Goal: Check status: Check status

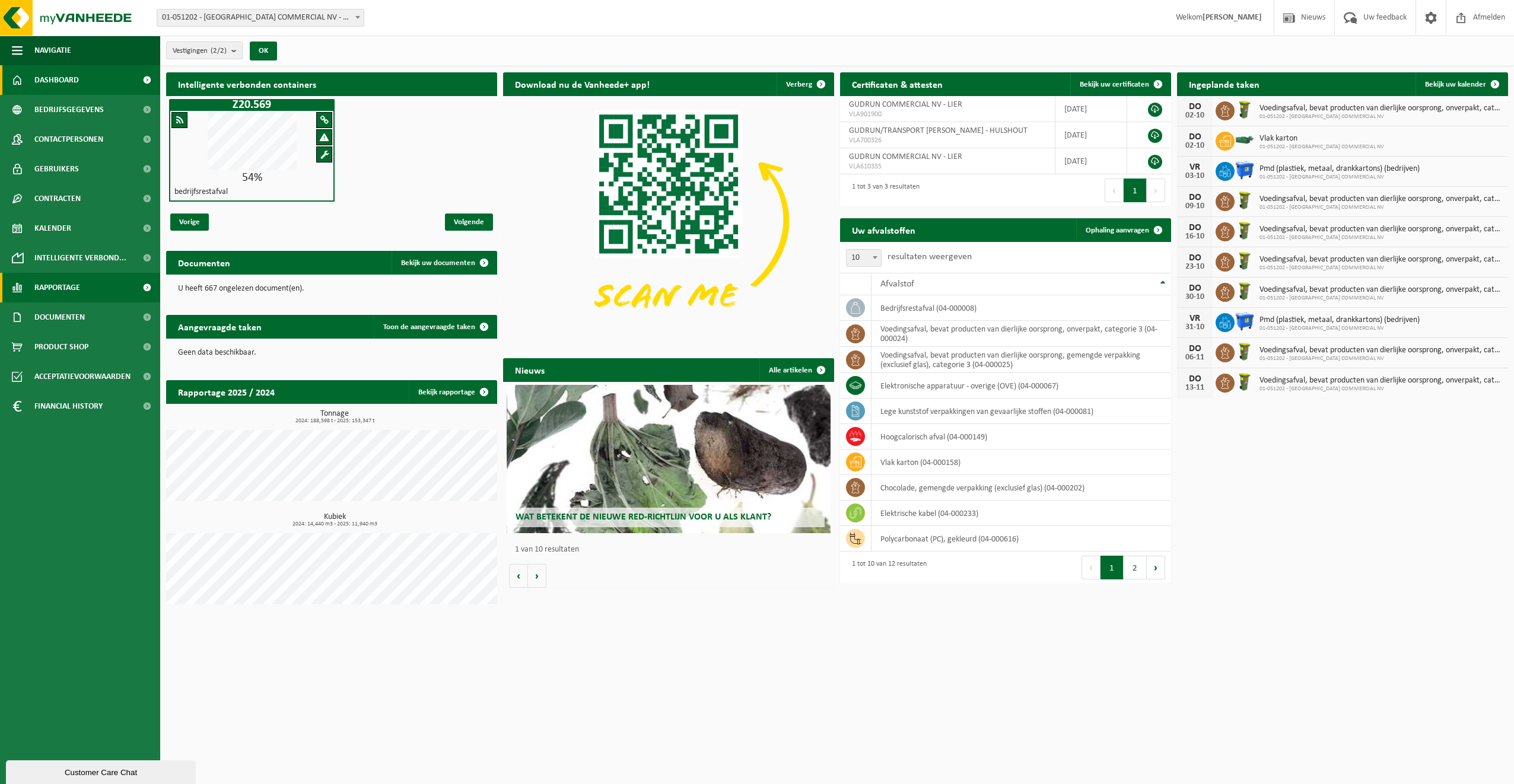
click at [54, 285] on span "Rapportage" at bounding box center [57, 288] width 46 height 30
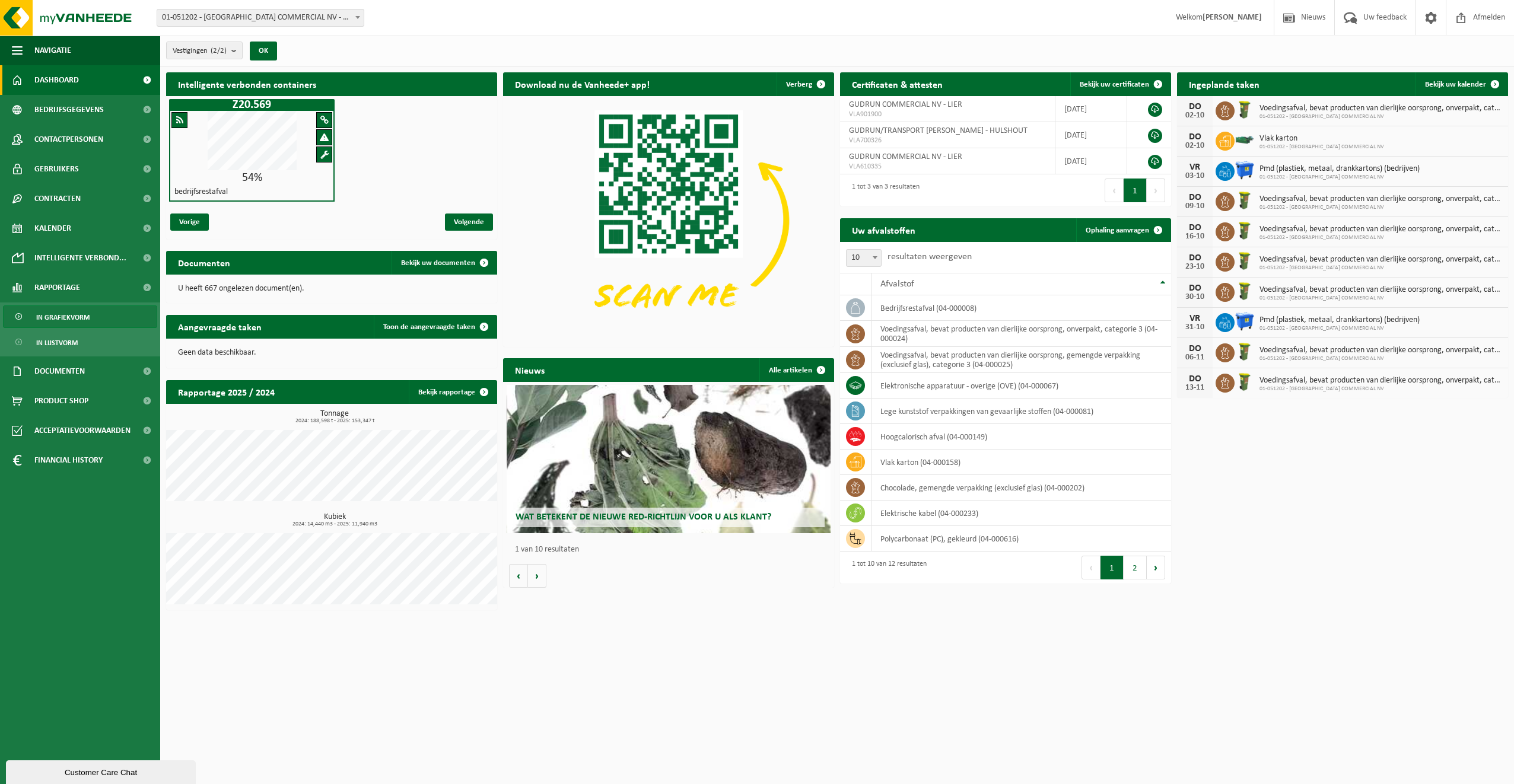
click at [51, 317] on span "In grafiekvorm" at bounding box center [63, 317] width 54 height 22
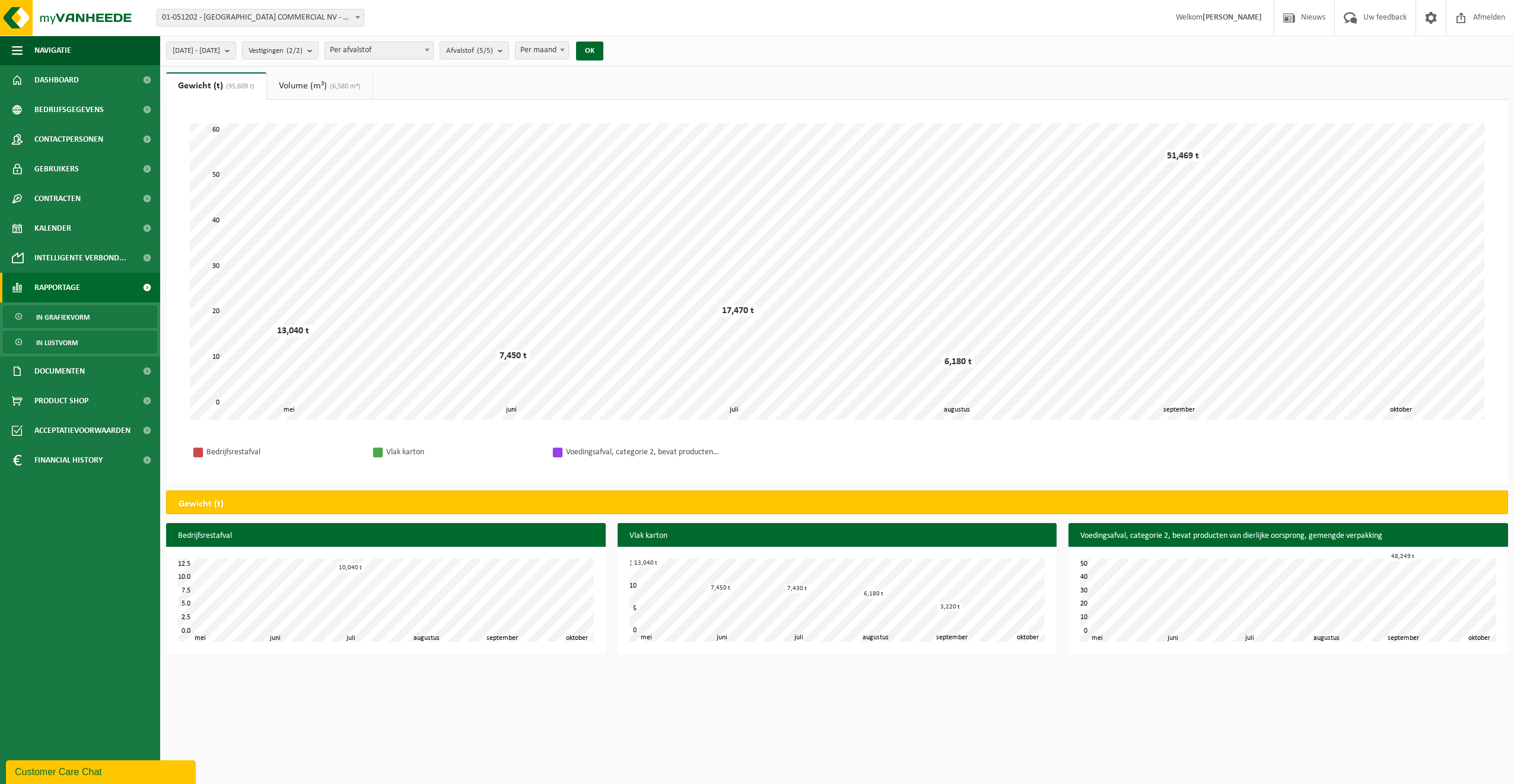
click at [53, 345] on span "In lijstvorm" at bounding box center [57, 343] width 42 height 22
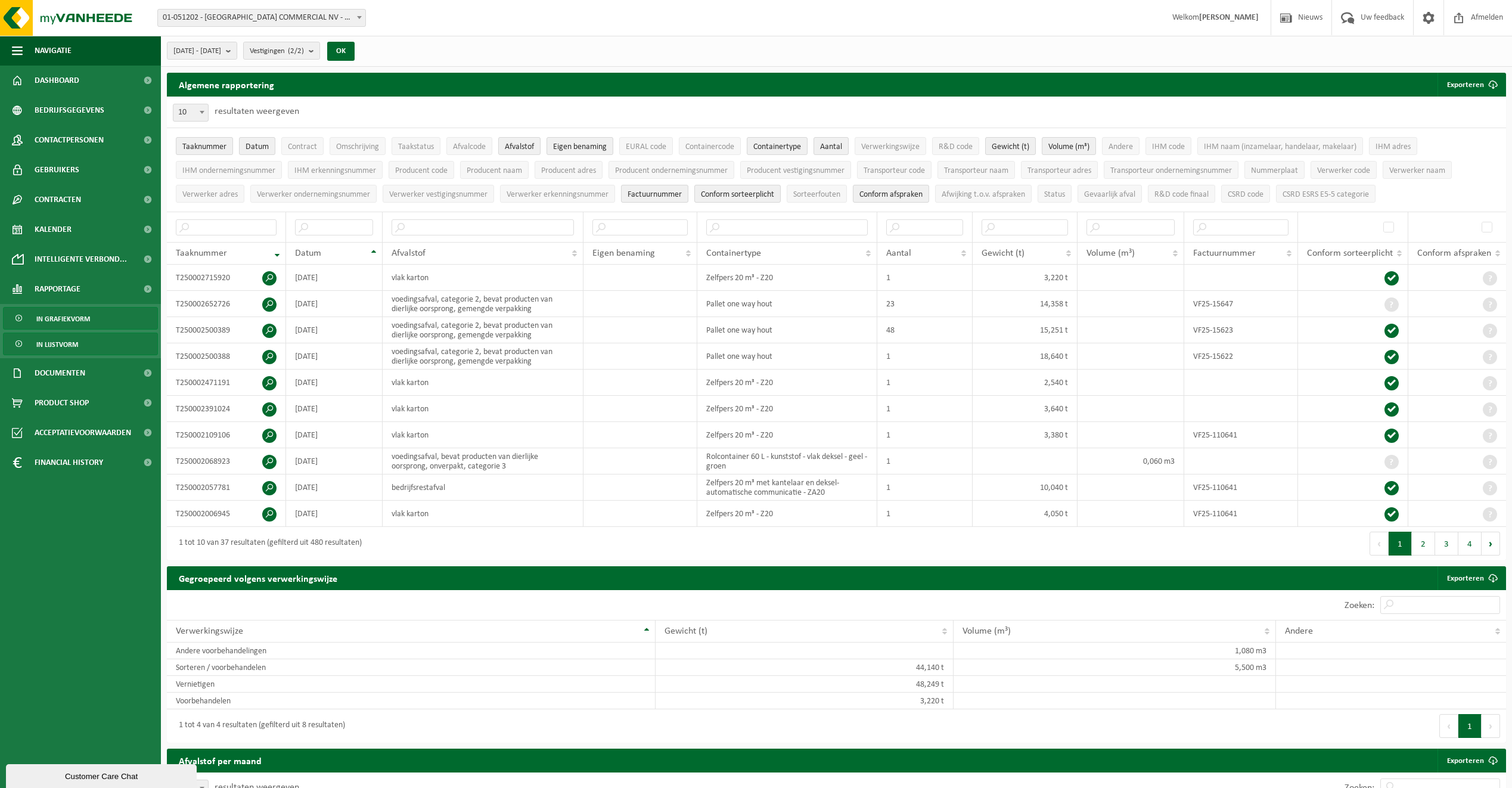
click at [52, 323] on span "In grafiekvorm" at bounding box center [63, 319] width 54 height 23
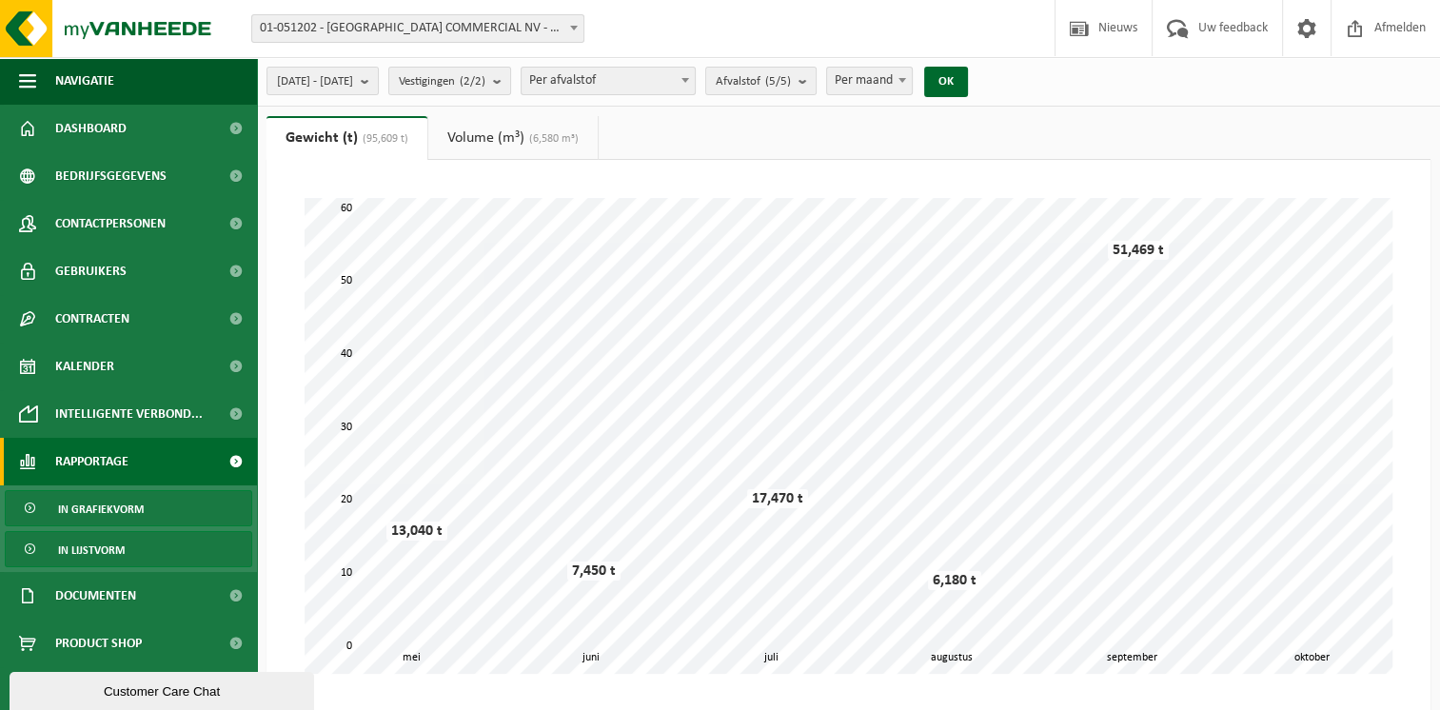
click at [85, 541] on span "In lijstvorm" at bounding box center [91, 550] width 67 height 36
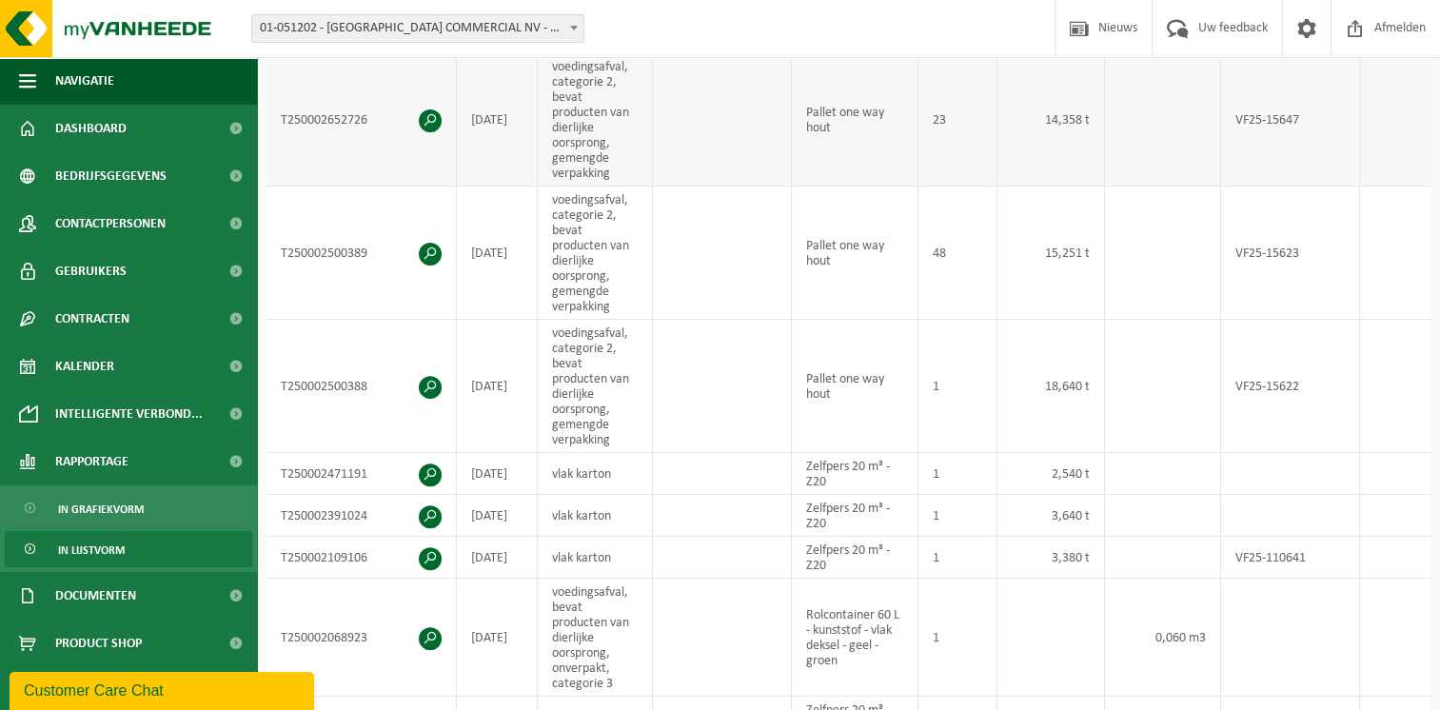
scroll to position [571, 0]
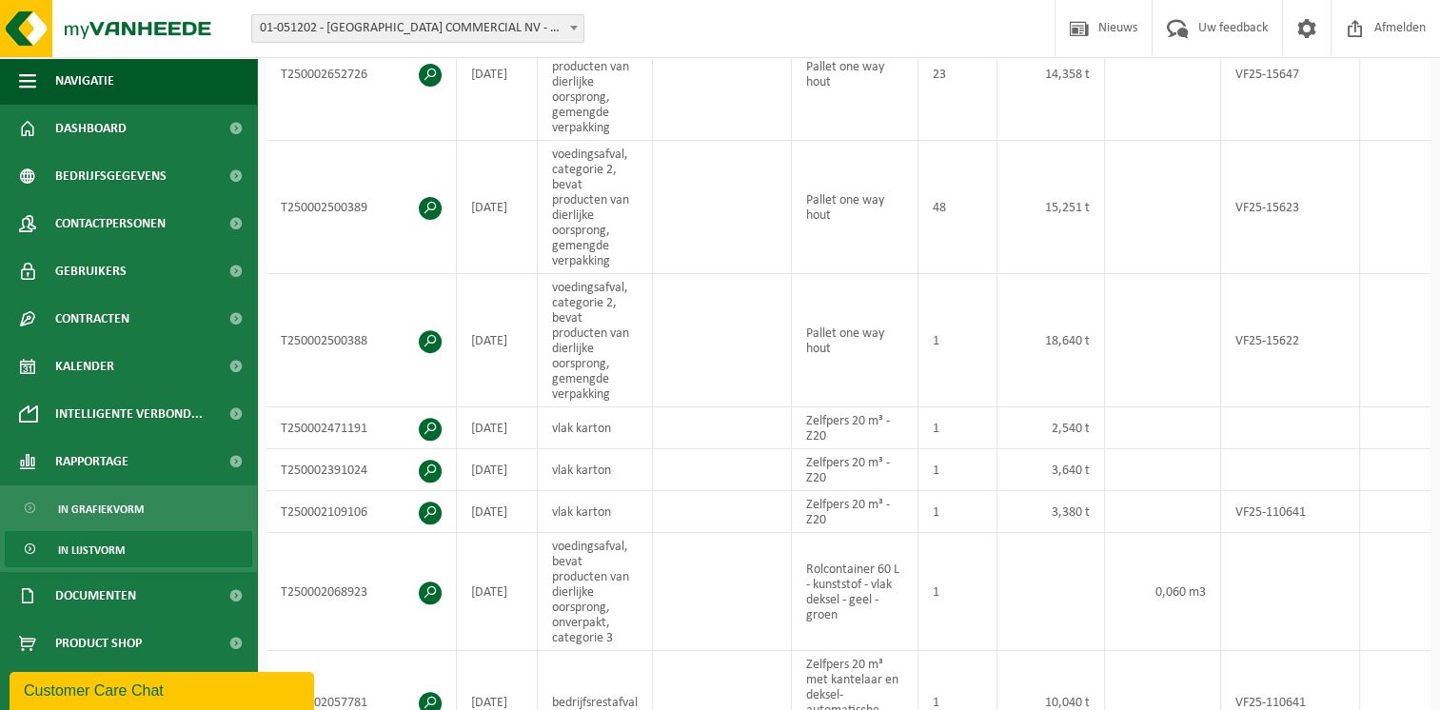
click at [65, 558] on span "In lijstvorm" at bounding box center [91, 550] width 67 height 36
